Goal: Task Accomplishment & Management: Use online tool/utility

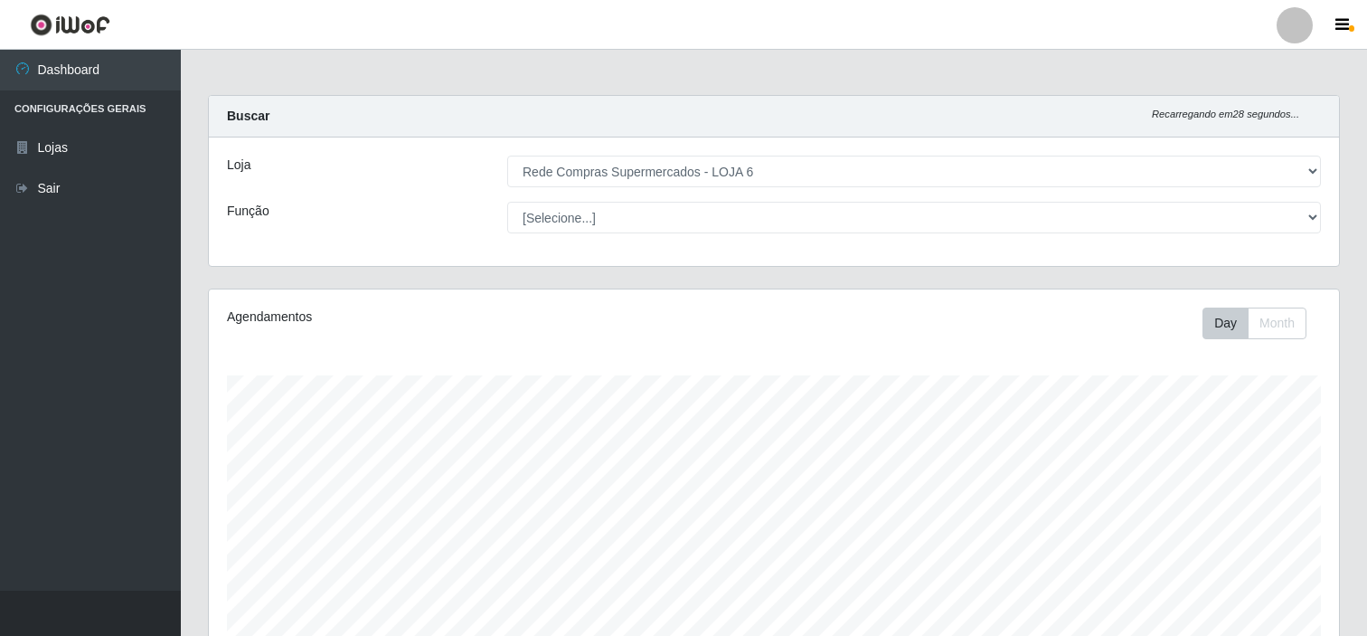
select select "398"
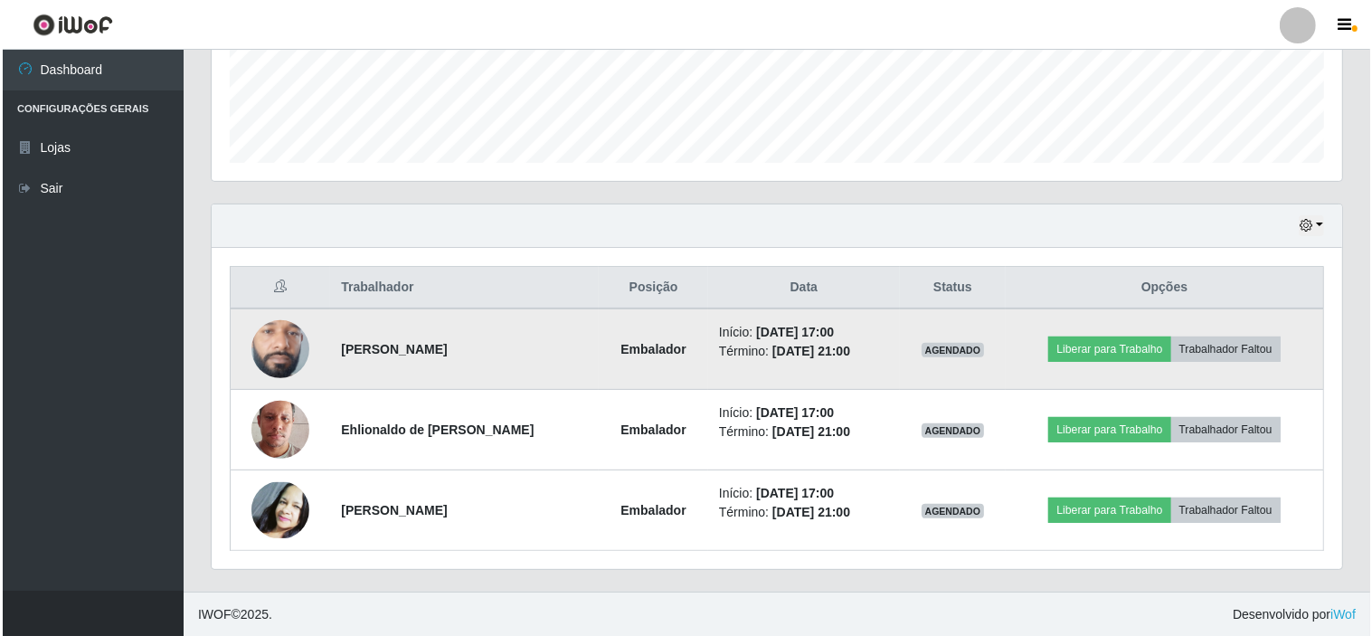
scroll to position [485, 0]
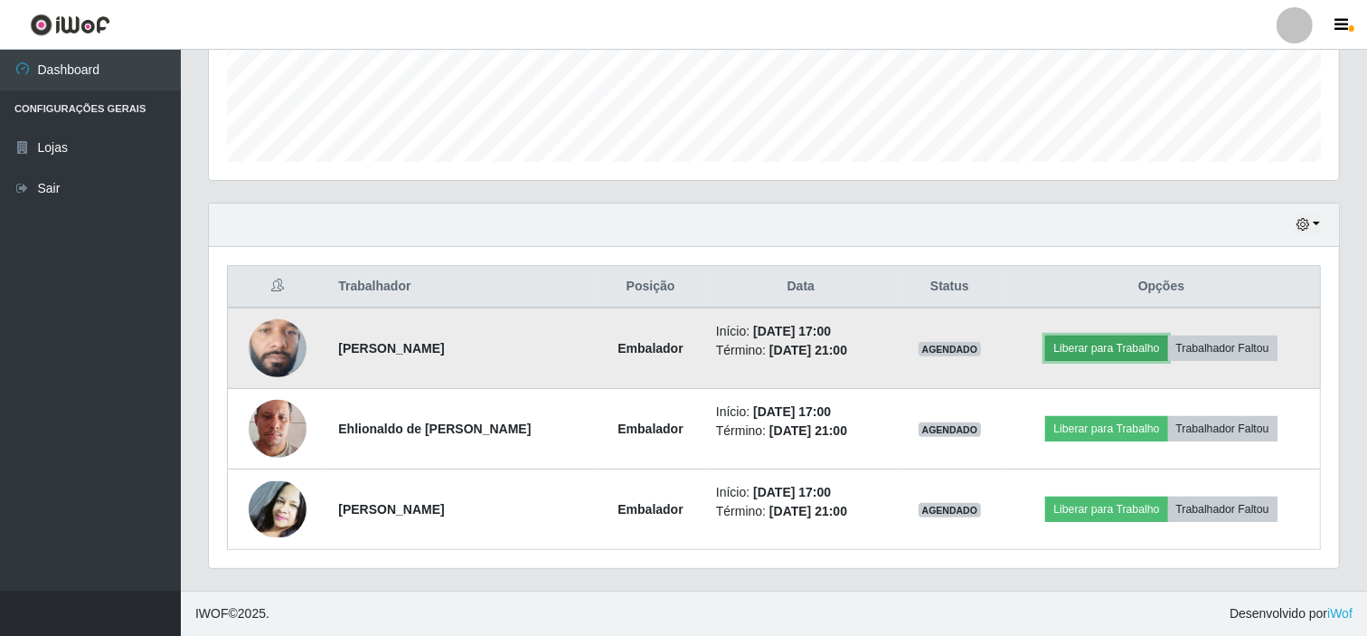
click at [1110, 344] on button "Liberar para Trabalho" at bounding box center [1106, 347] width 122 height 25
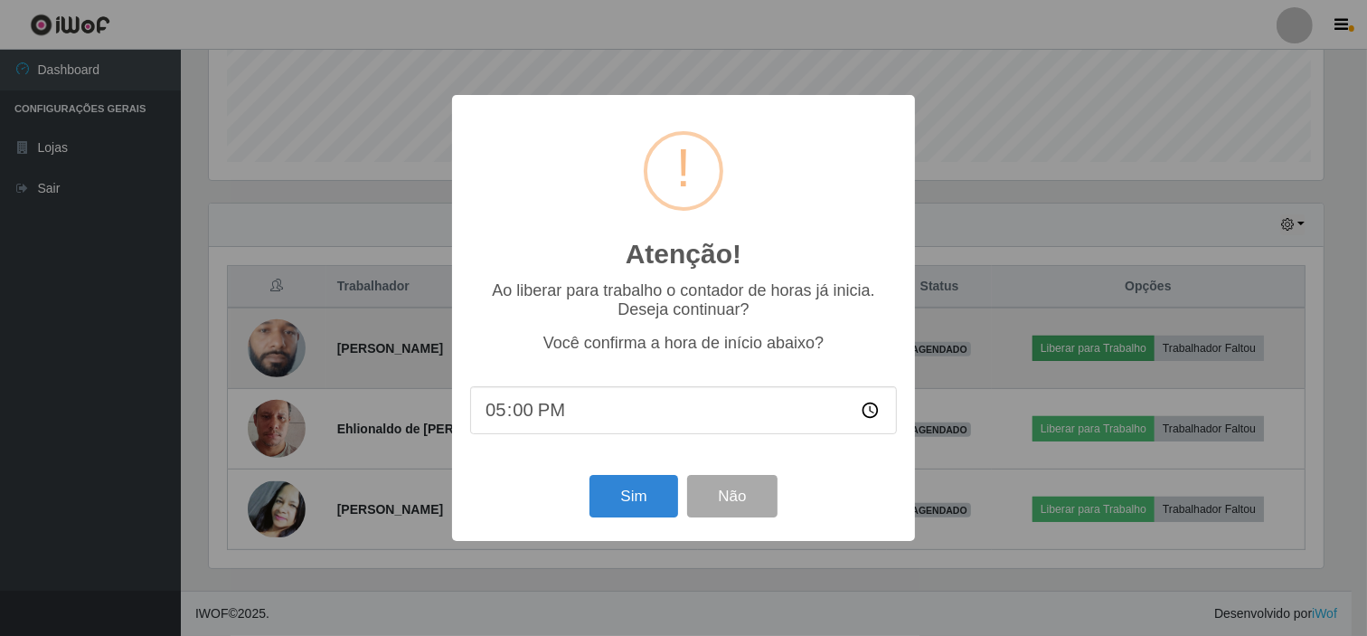
scroll to position [374, 1118]
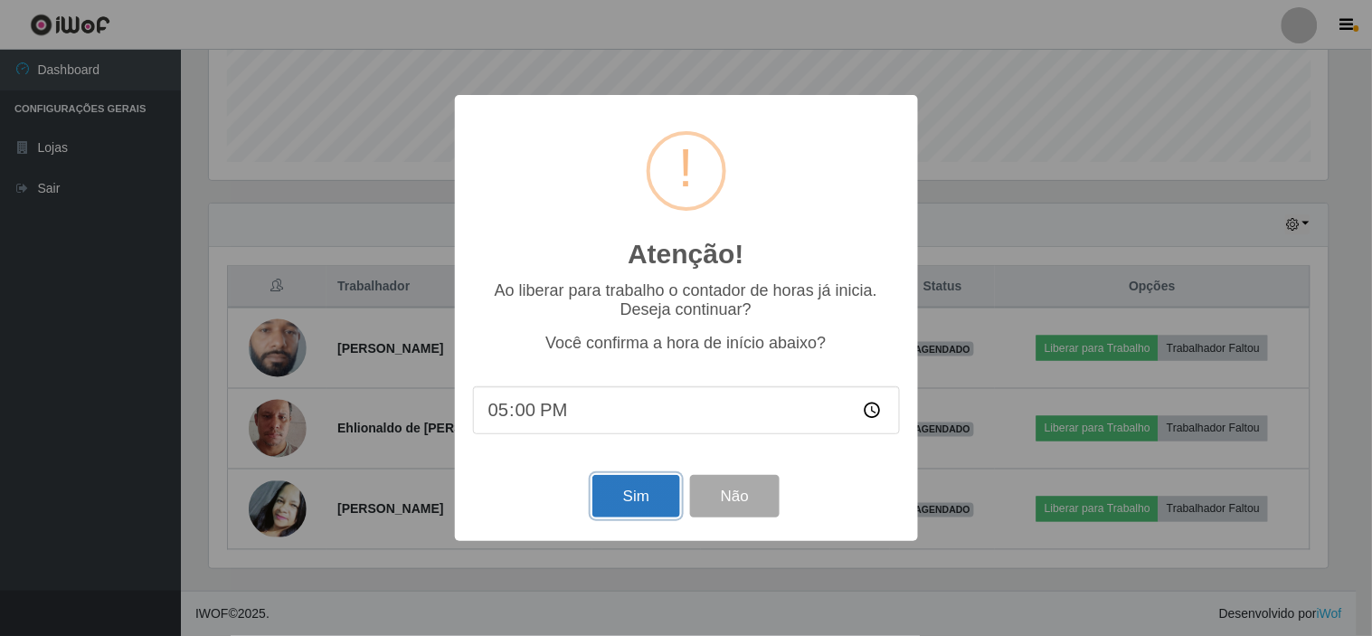
click at [637, 494] on button "Sim" at bounding box center [636, 496] width 88 height 42
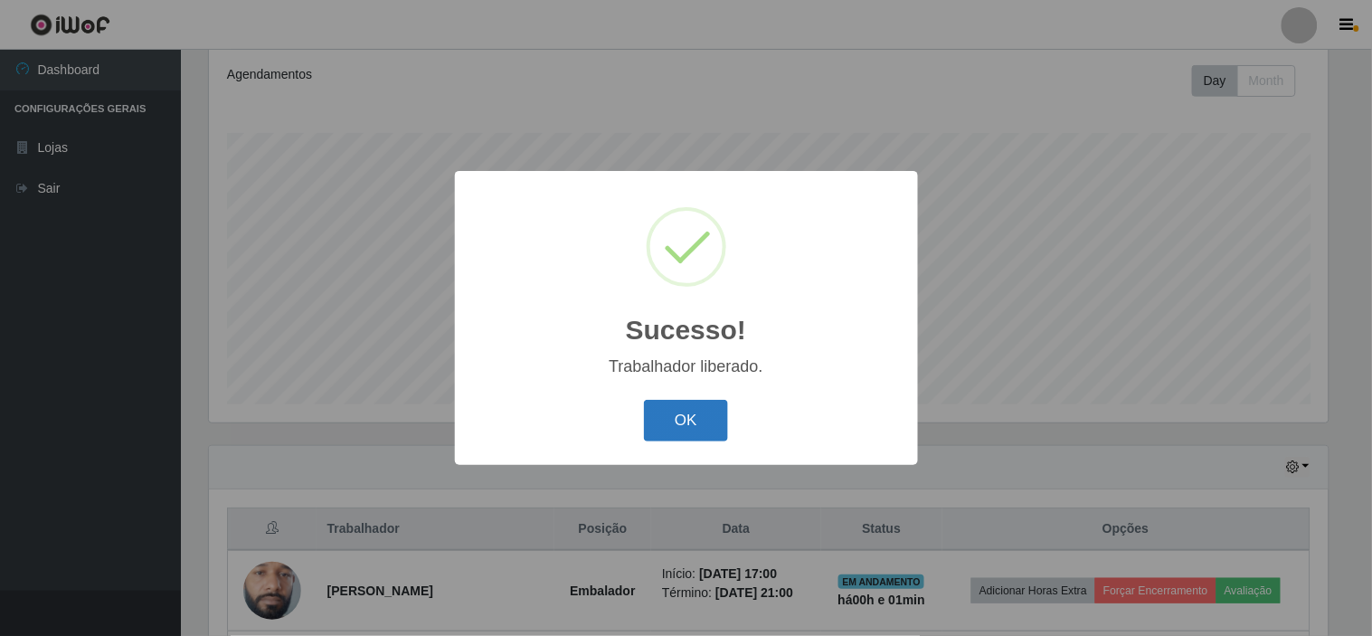
click at [691, 418] on button "OK" at bounding box center [686, 421] width 84 height 42
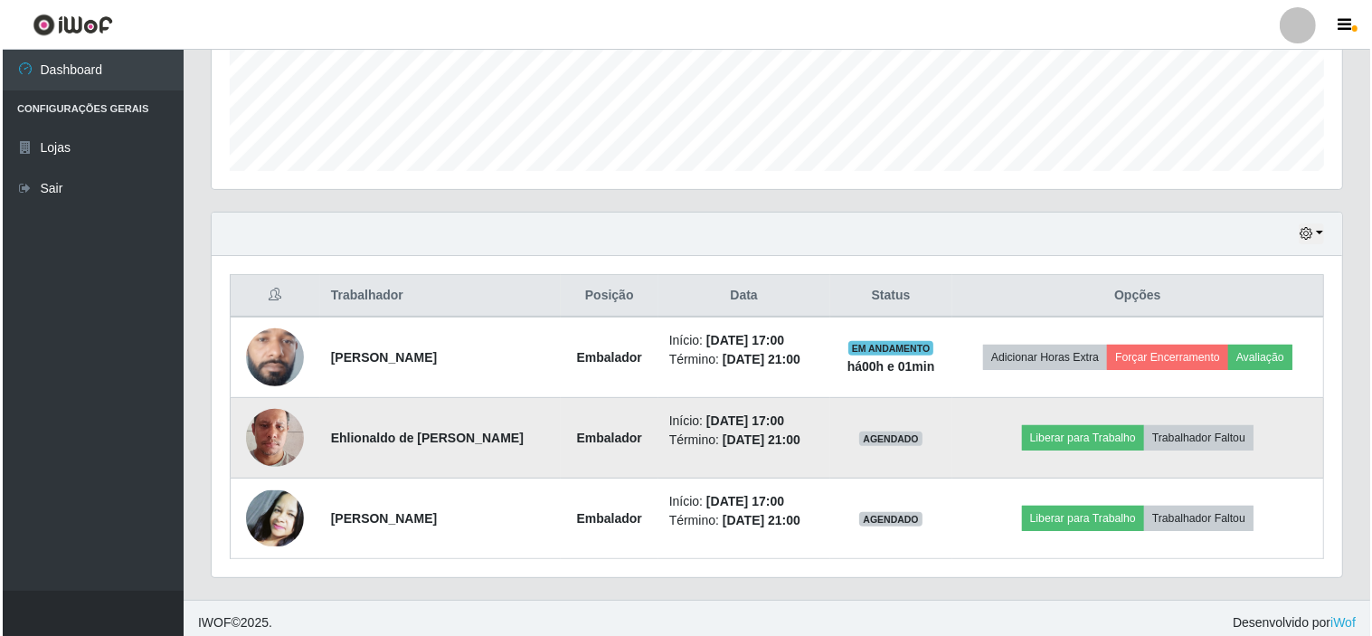
scroll to position [485, 0]
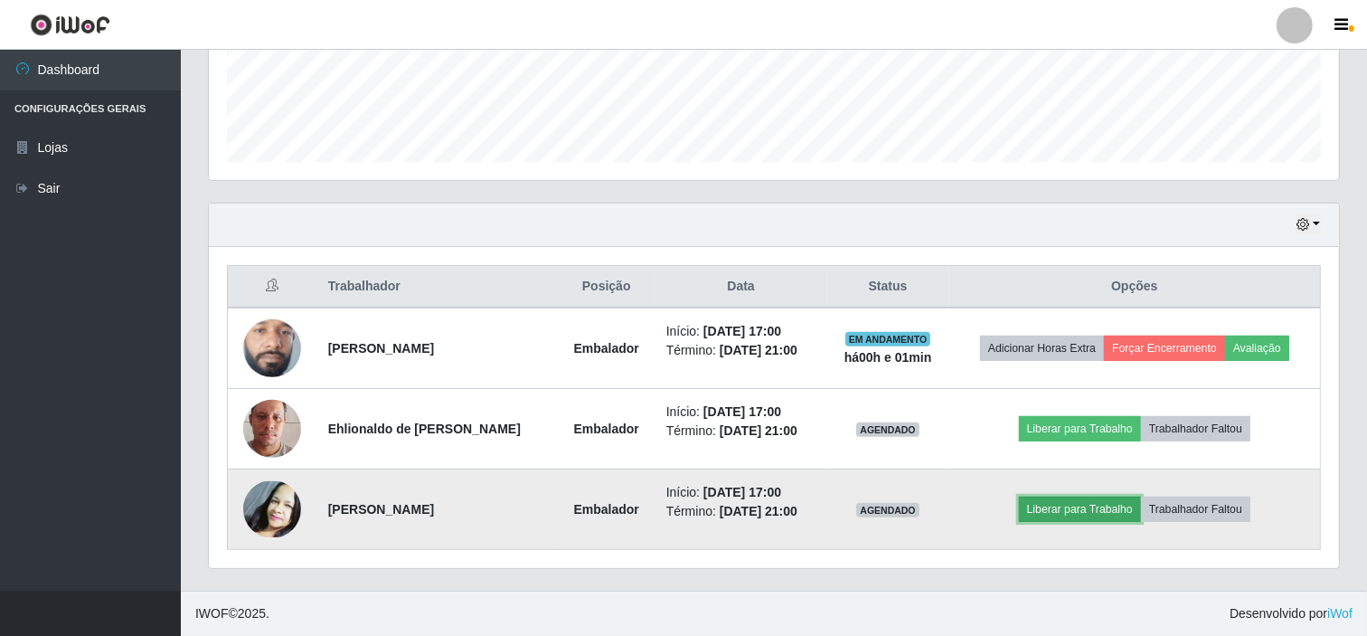
click at [1100, 507] on button "Liberar para Trabalho" at bounding box center [1080, 508] width 122 height 25
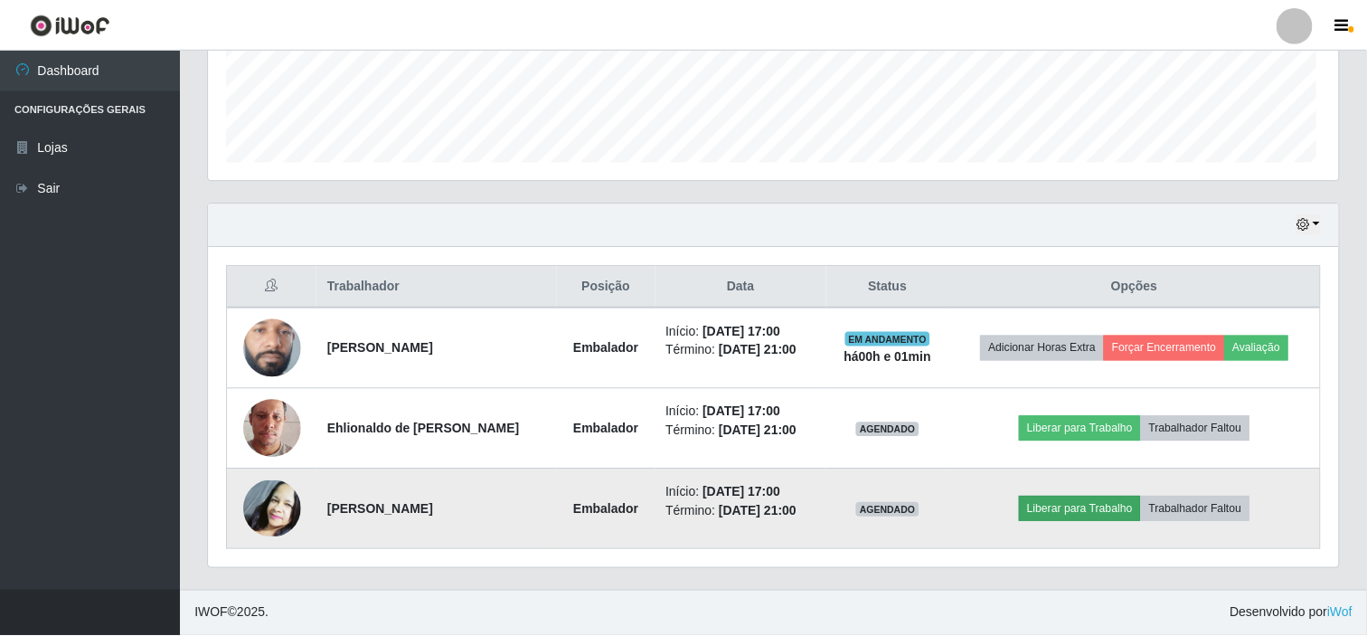
scroll to position [374, 1118]
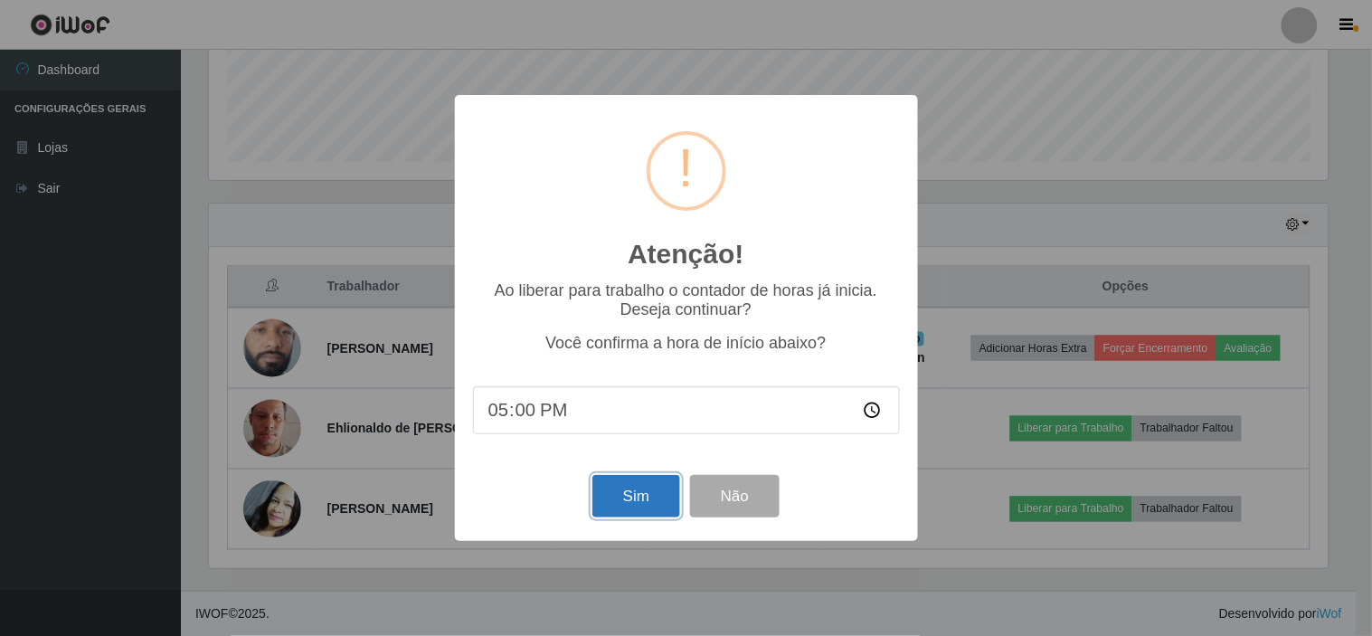
click at [638, 499] on button "Sim" at bounding box center [636, 496] width 88 height 42
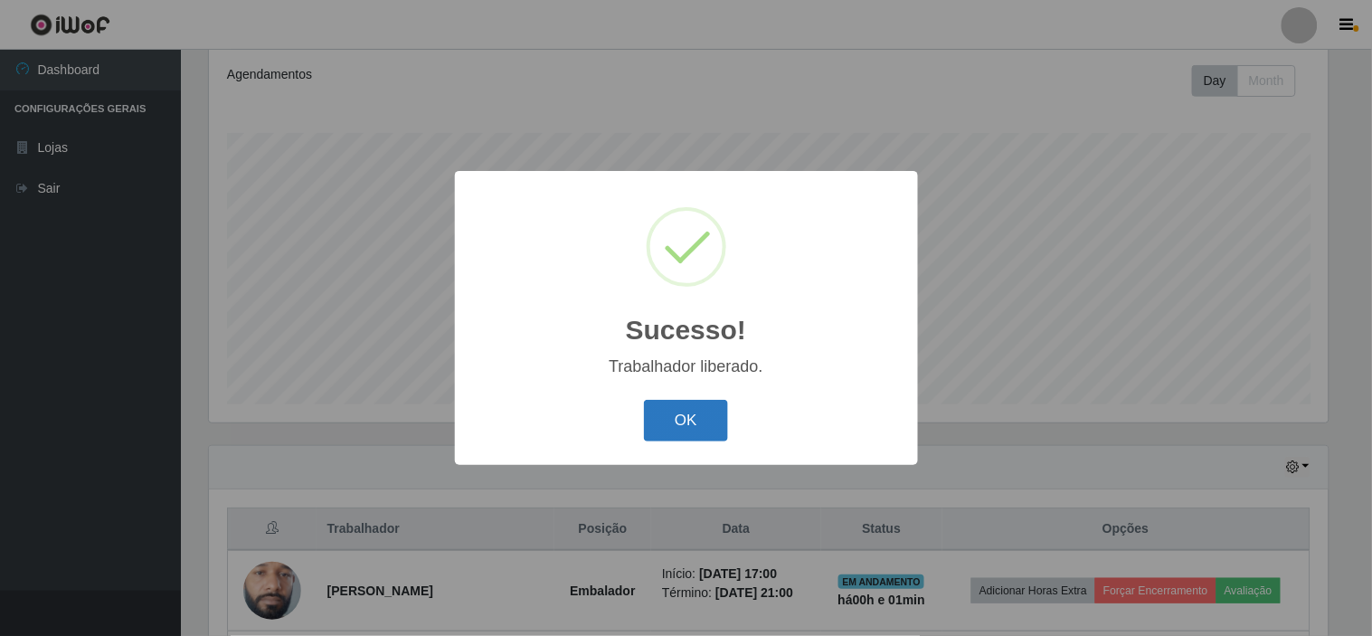
click at [693, 416] on button "OK" at bounding box center [686, 421] width 84 height 42
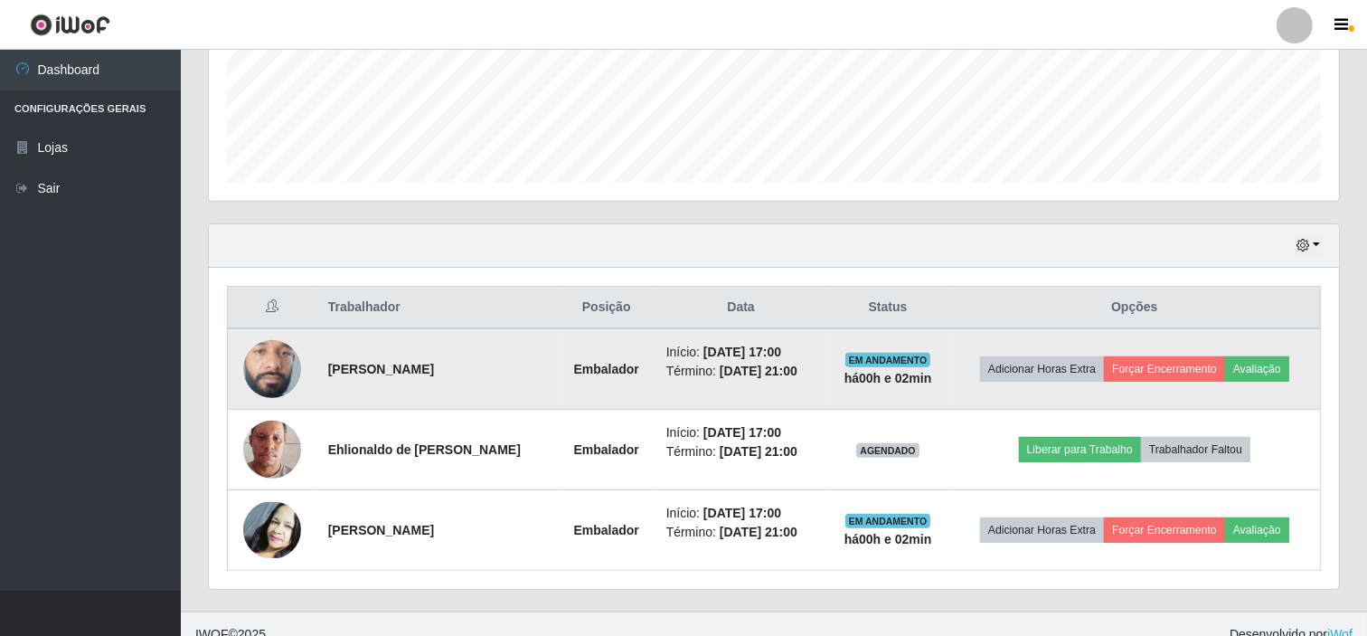
scroll to position [485, 0]
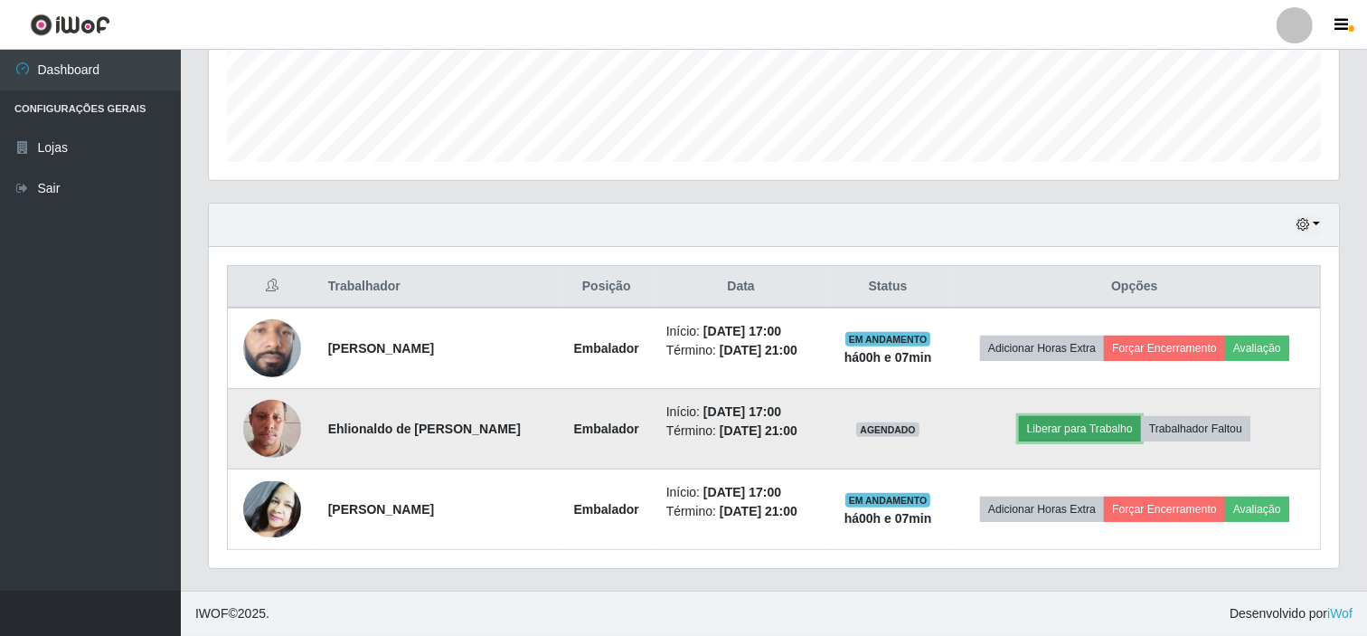
click at [1081, 427] on button "Liberar para Trabalho" at bounding box center [1080, 428] width 122 height 25
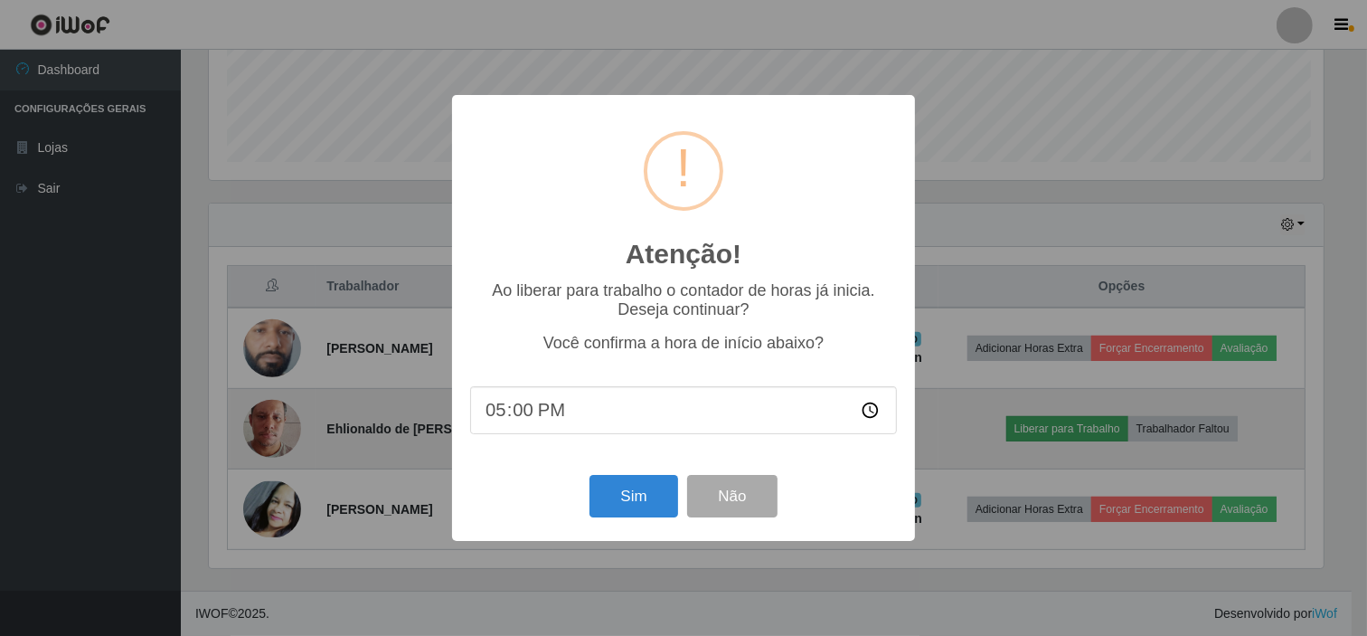
scroll to position [374, 1118]
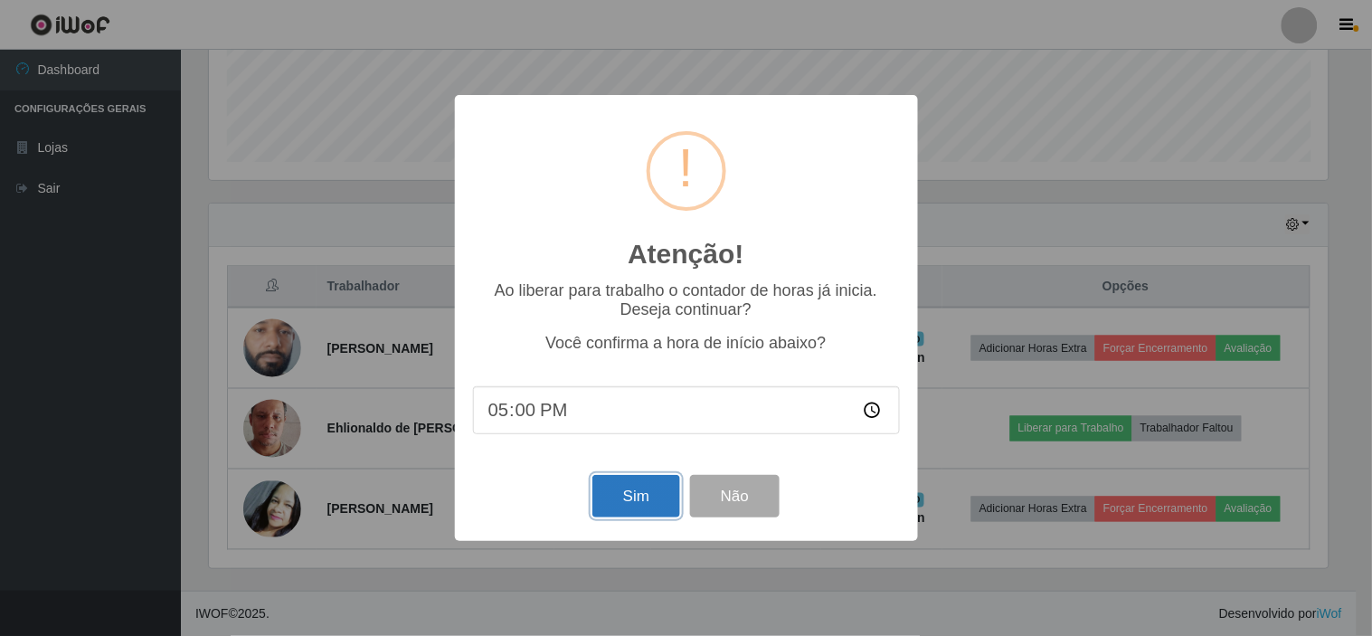
drag, startPoint x: 637, startPoint y: 502, endPoint x: 647, endPoint y: 494, distance: 13.6
click at [643, 498] on button "Sim" at bounding box center [636, 496] width 88 height 42
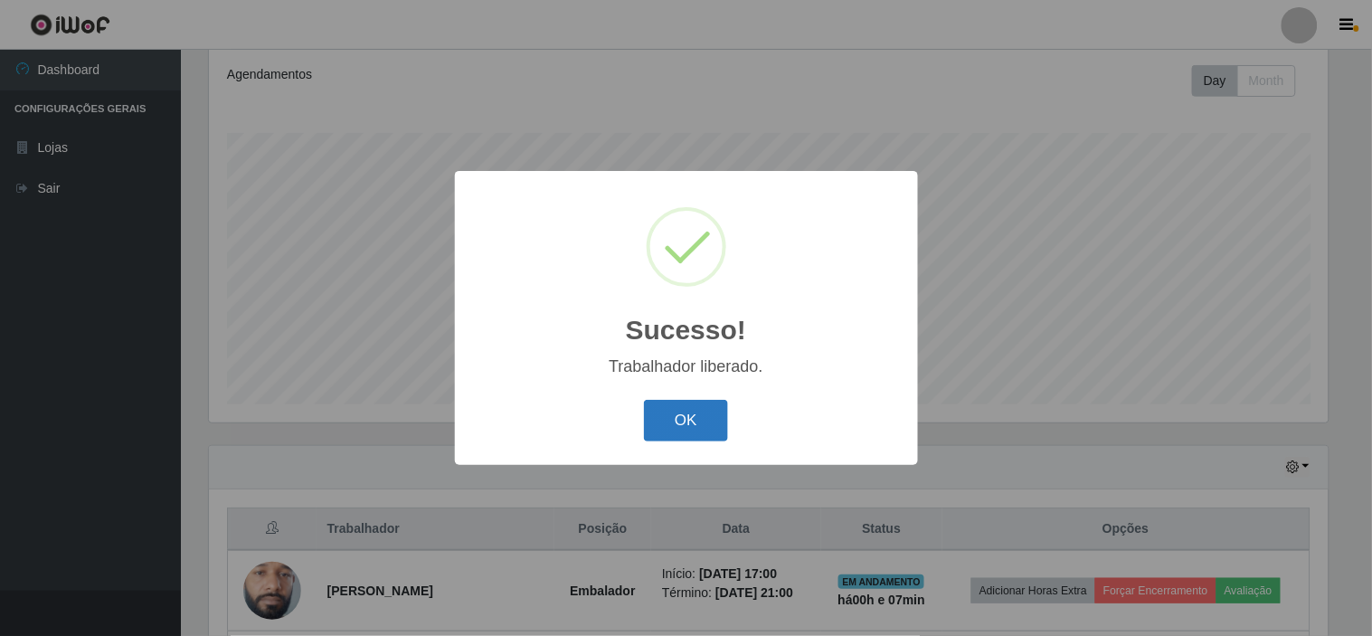
click at [684, 417] on button "OK" at bounding box center [686, 421] width 84 height 42
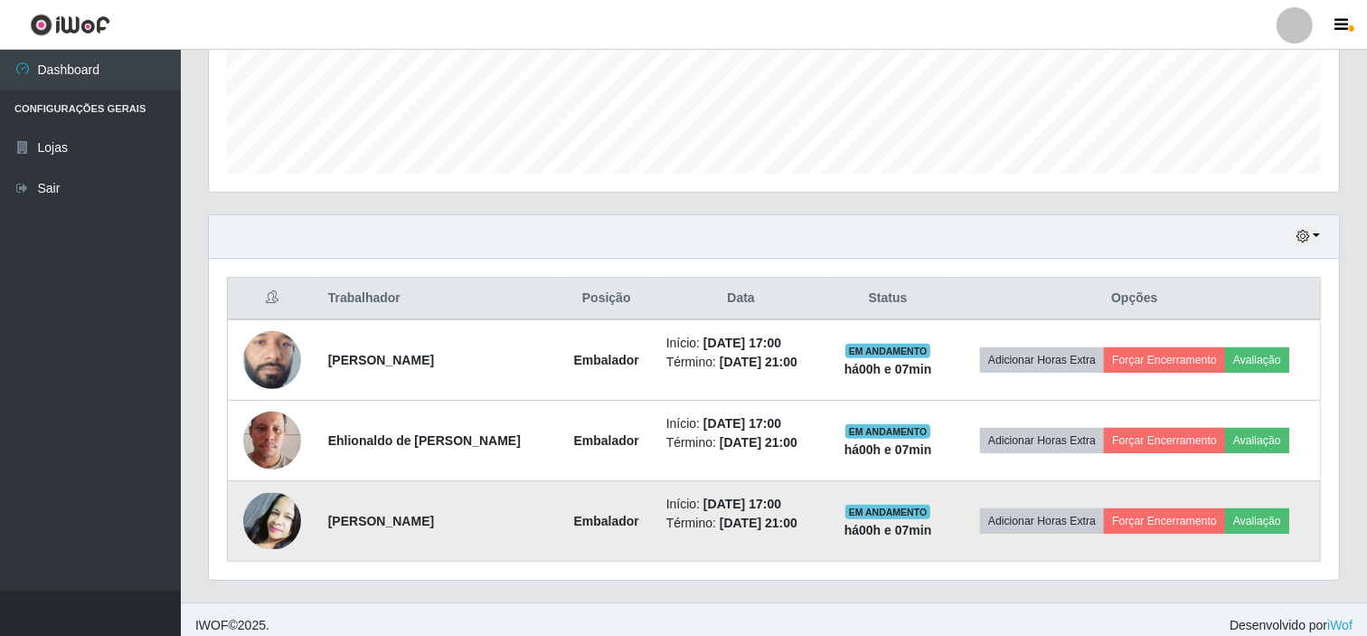
scroll to position [485, 0]
